Goal: Go to known website: Access a specific website the user already knows

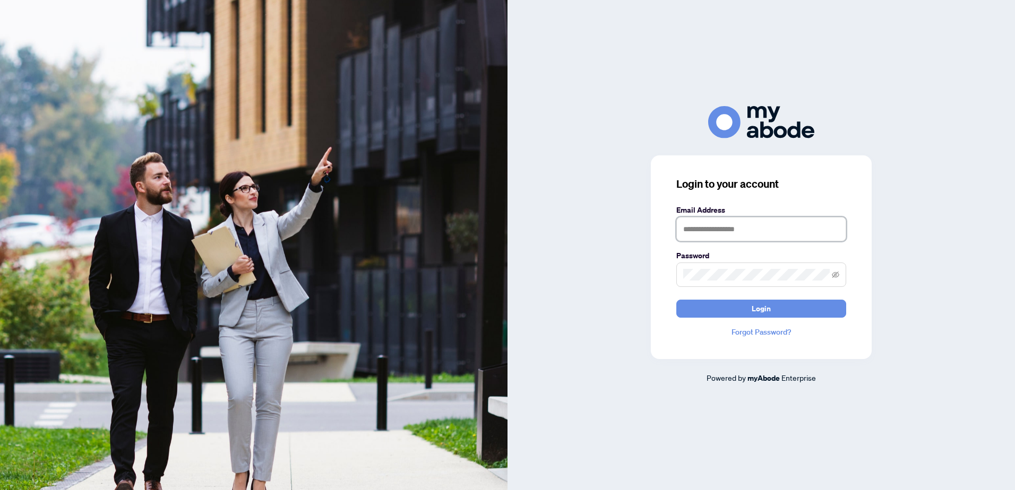
drag, startPoint x: 699, startPoint y: 228, endPoint x: 702, endPoint y: 236, distance: 7.7
click at [699, 228] on input "text" at bounding box center [761, 229] width 170 height 24
type input "**********"
